Goal: Task Accomplishment & Management: Complete application form

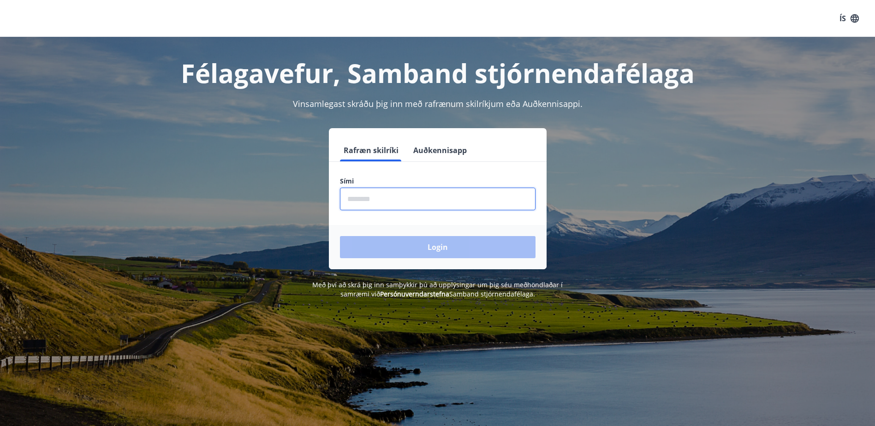
click at [427, 193] on input "phone" at bounding box center [438, 199] width 196 height 23
type input "********"
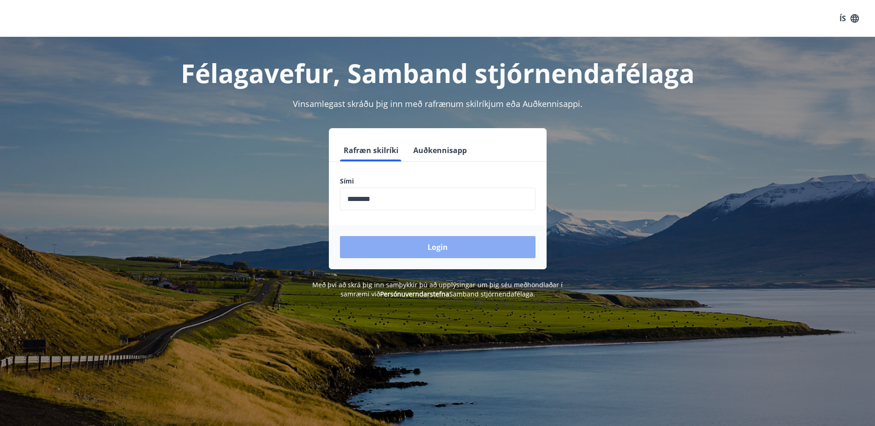
click at [415, 245] on button "Login" at bounding box center [438, 247] width 196 height 22
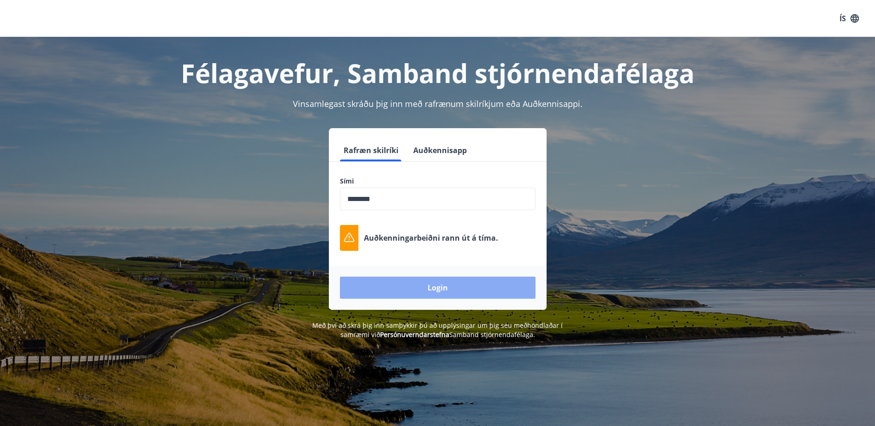
click at [437, 284] on button "Login" at bounding box center [438, 288] width 196 height 22
click at [440, 290] on button "Login" at bounding box center [438, 288] width 196 height 22
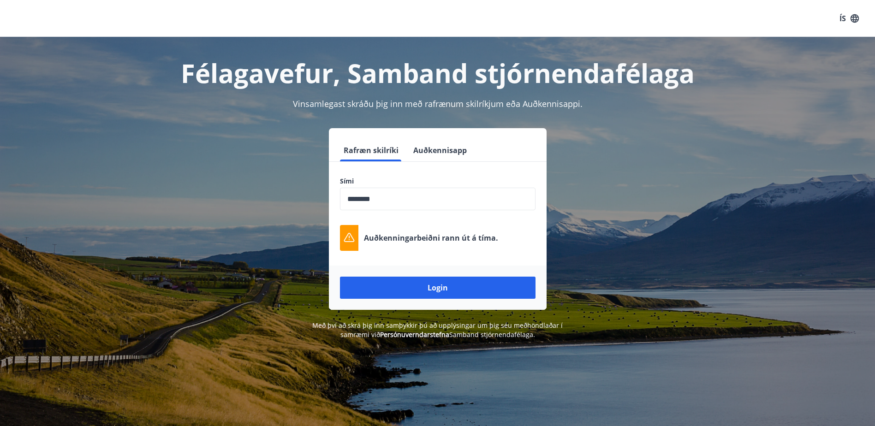
click at [279, 75] on h1 "Félagavefur, Samband stjórnendafélaga" at bounding box center [438, 72] width 642 height 35
click at [72, 120] on div "Félagavefur, Samband stjórnendafélaga Vinsamlegast skráðu þig inn með rafrænum …" at bounding box center [437, 188] width 875 height 302
click at [282, 101] on div "Vinsamlegast skráðu þig inn með rafrænum skilríkjum eða Auðkennisappi." at bounding box center [438, 104] width 642 height 12
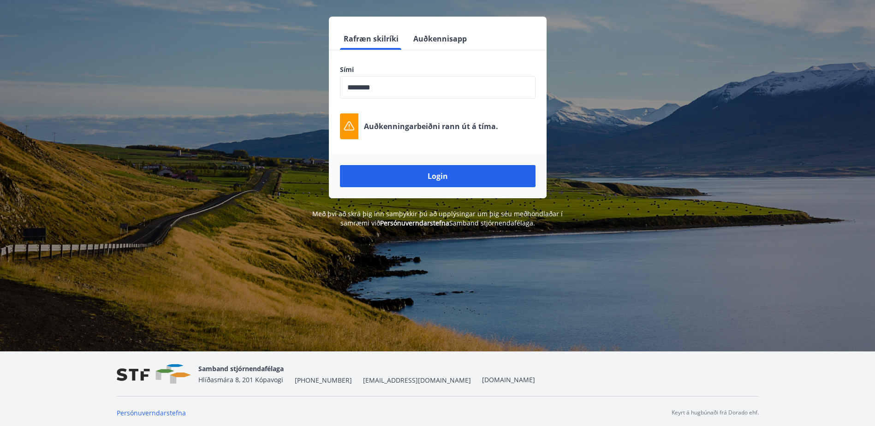
scroll to position [114, 0]
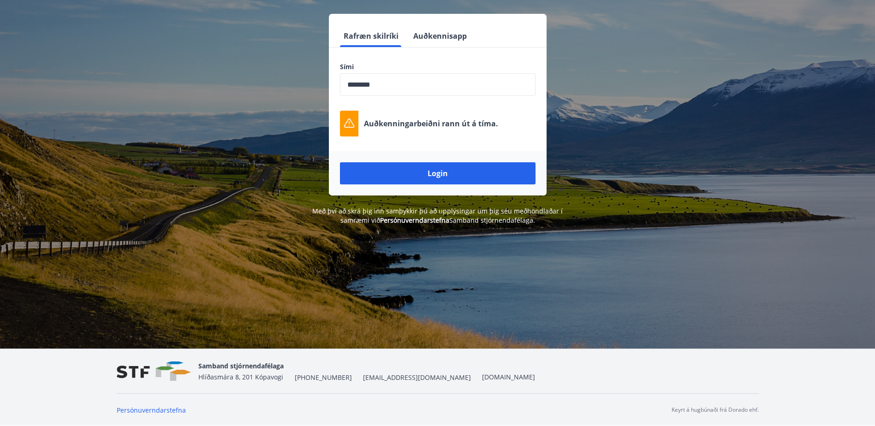
click at [137, 369] on img at bounding box center [154, 372] width 74 height 20
click at [482, 378] on link "[DOMAIN_NAME]" at bounding box center [508, 377] width 53 height 9
